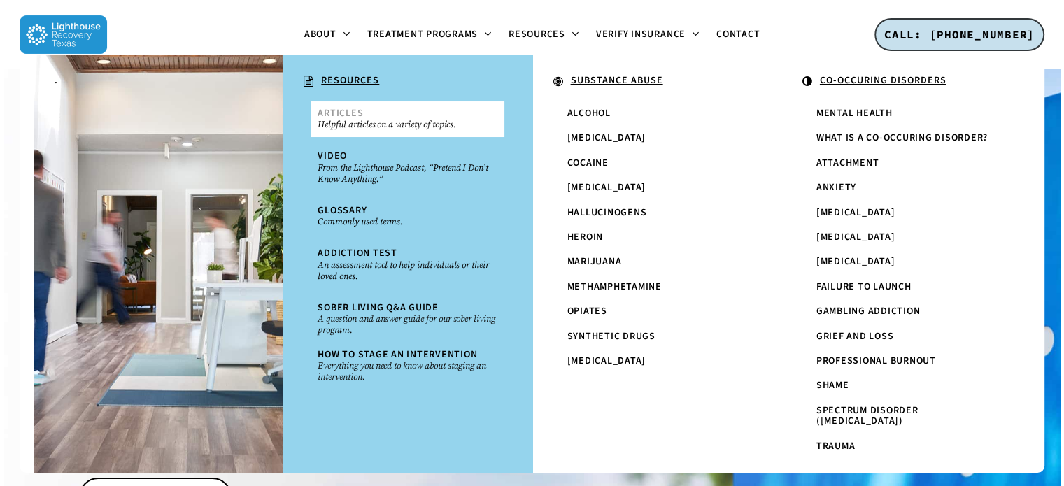
click at [371, 114] on link "Articles Helpful articles on a variety of topics." at bounding box center [407, 119] width 193 height 36
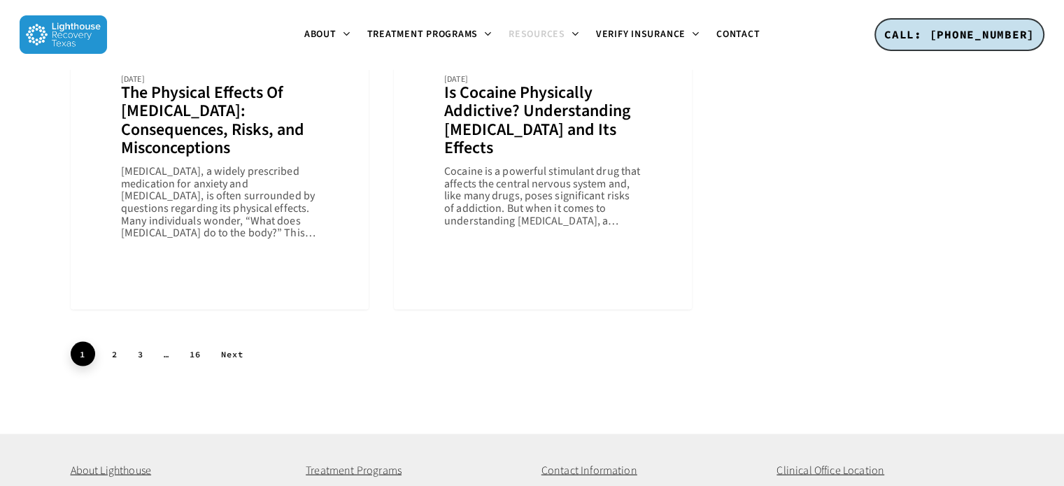
scroll to position [2320, 0]
click at [108, 352] on link "2" at bounding box center [115, 353] width 24 height 22
